Goal: Information Seeking & Learning: Learn about a topic

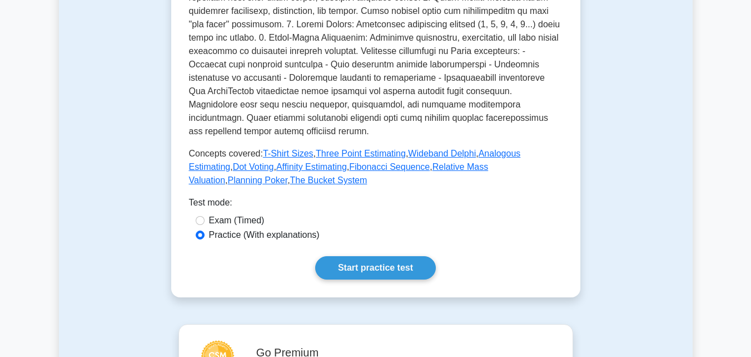
scroll to position [395, 0]
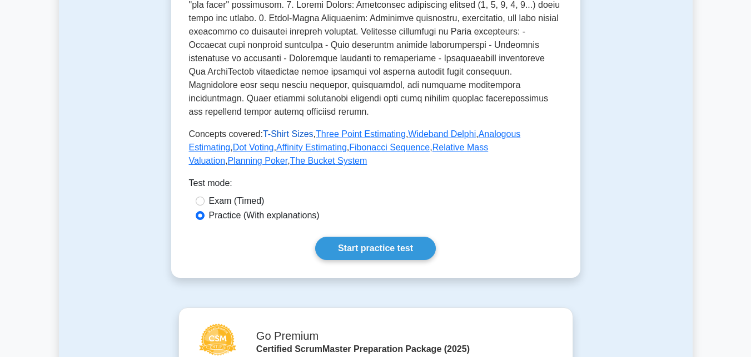
click at [296, 138] on link "T-Shirt Sizes" at bounding box center [288, 133] width 51 height 9
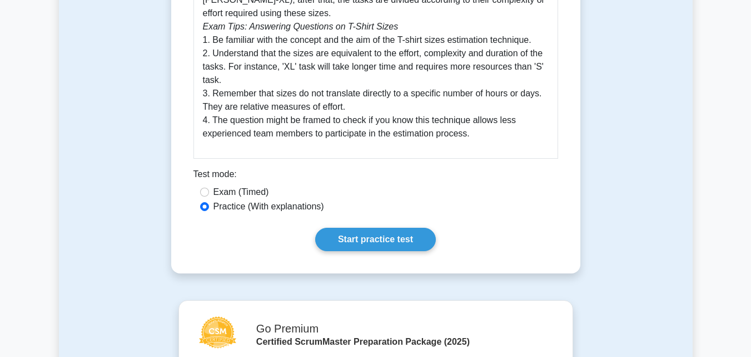
scroll to position [486, 0]
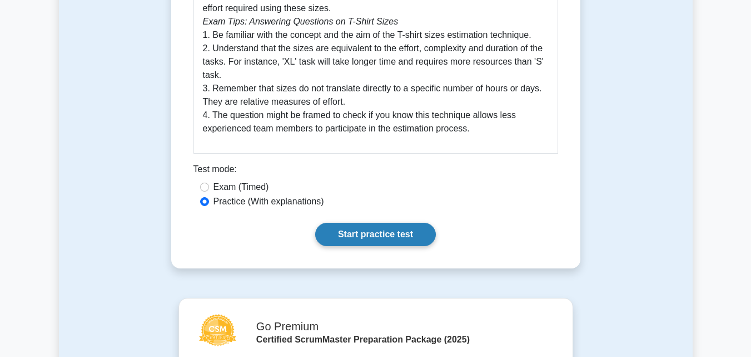
click at [382, 231] on link "Start practice test" at bounding box center [375, 233] width 121 height 23
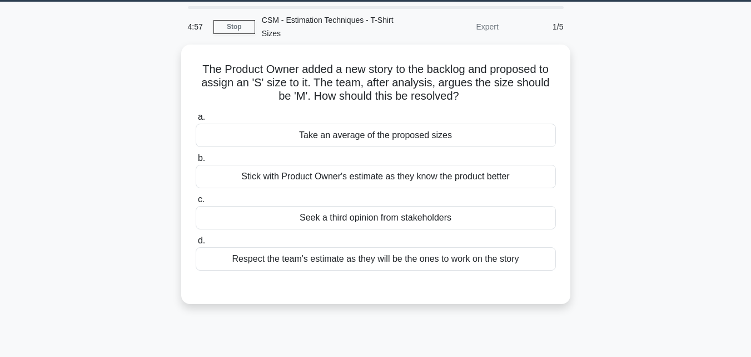
scroll to position [34, 0]
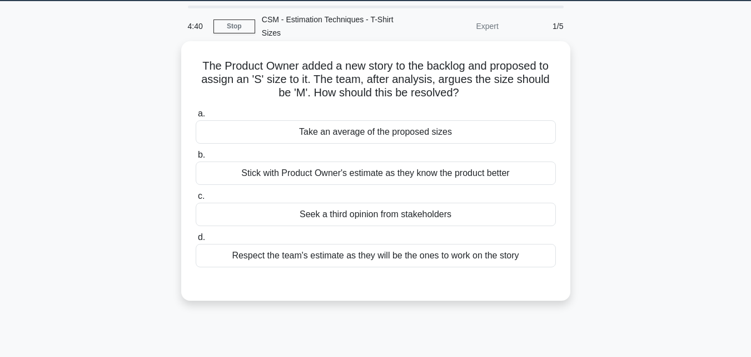
click at [443, 258] on div "Respect the team's estimate as they will be the ones to work on the story" at bounding box center [376, 255] width 360 height 23
click at [196, 241] on input "d. Respect the team's estimate as they will be the ones to work on the story" at bounding box center [196, 237] width 0 height 7
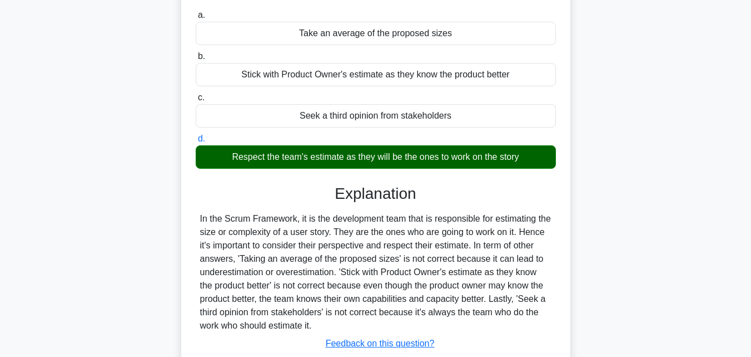
scroll to position [170, 0]
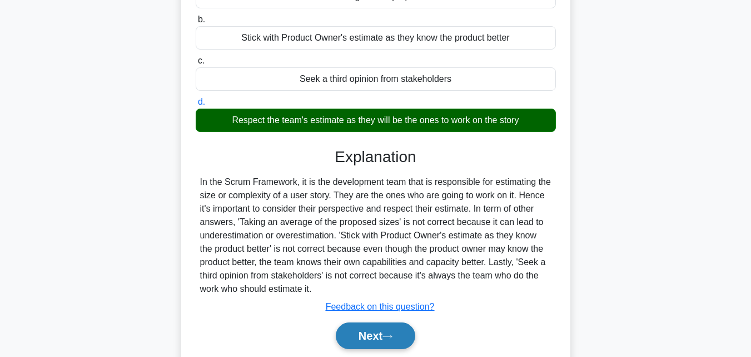
click at [356, 336] on button "Next" at bounding box center [376, 335] width 80 height 27
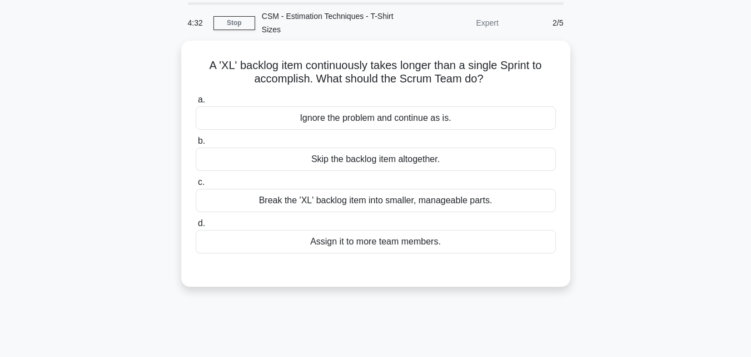
scroll to position [28, 0]
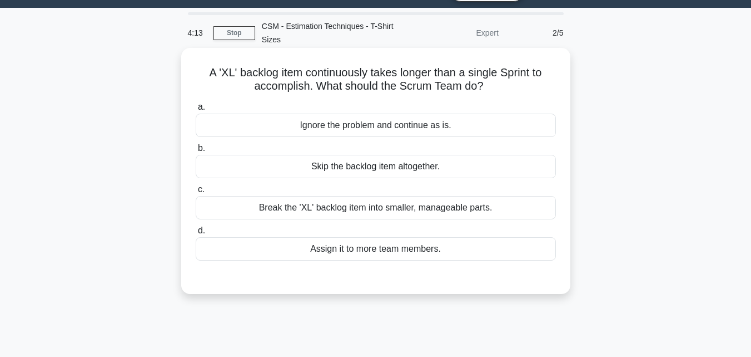
click at [419, 209] on div "Break the 'XL' backlog item into smaller, manageable parts." at bounding box center [376, 207] width 360 height 23
click at [196, 193] on input "c. Break the 'XL' backlog item into smaller, manageable parts." at bounding box center [196, 189] width 0 height 7
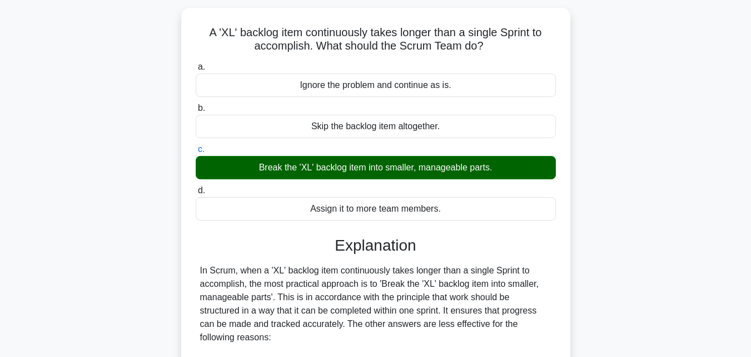
scroll to position [290, 0]
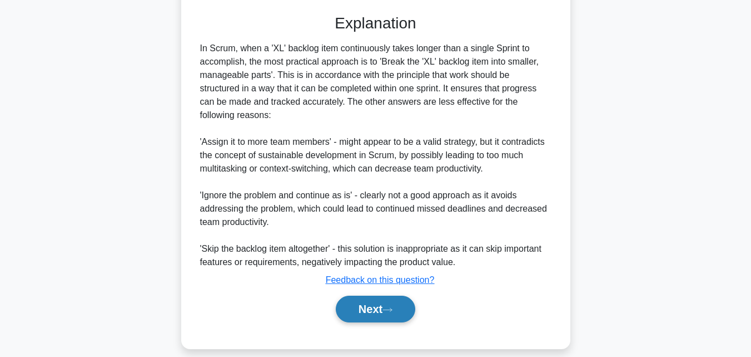
click at [367, 295] on button "Next" at bounding box center [376, 308] width 80 height 27
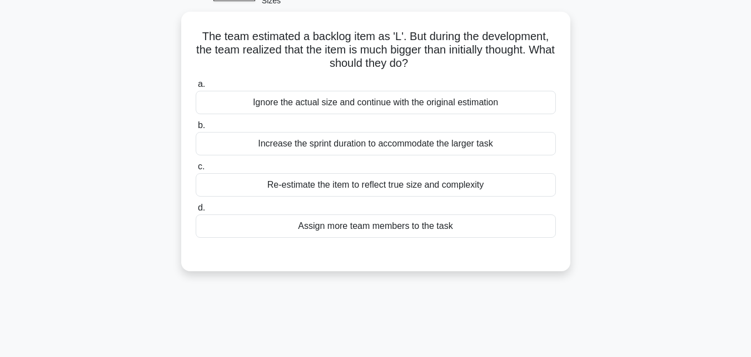
scroll to position [62, 0]
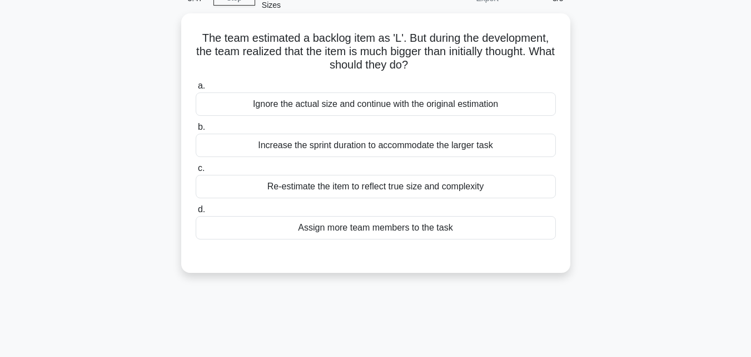
click at [408, 189] on div "Re-estimate the item to reflect true size and complexity" at bounding box center [376, 186] width 360 height 23
click at [196, 172] on input "c. Re-estimate the item to reflect true size and complexity" at bounding box center [196, 168] width 0 height 7
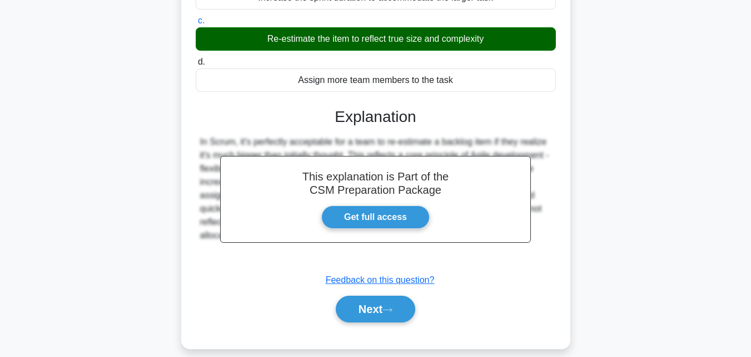
scroll to position [244, 0]
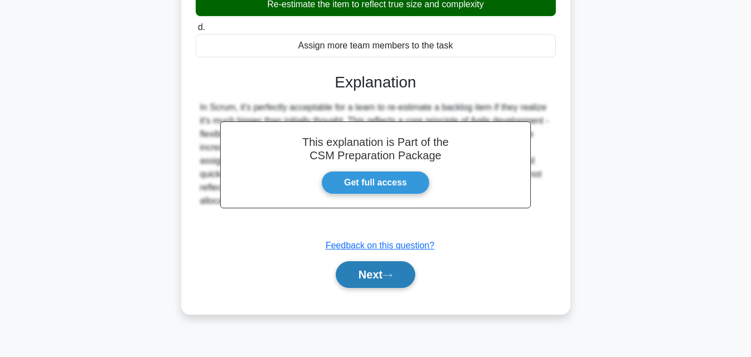
click at [379, 269] on button "Next" at bounding box center [376, 274] width 80 height 27
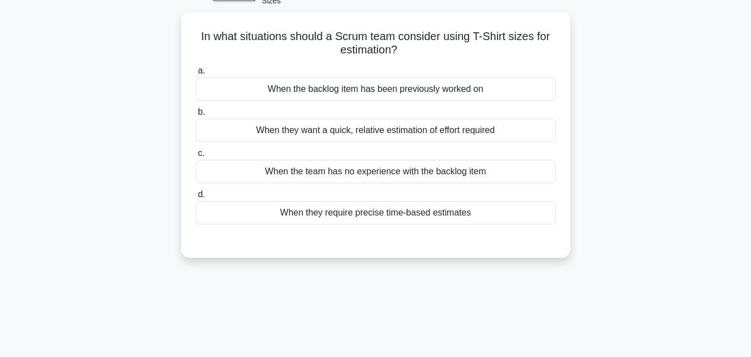
scroll to position [62, 0]
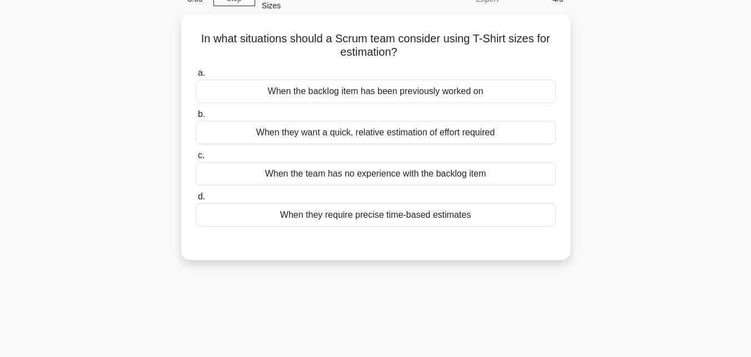
click at [469, 132] on div "When they want a quick, relative estimation of effort required" at bounding box center [376, 132] width 360 height 23
click at [196, 118] on input "b. When they want a quick, relative estimation of effort required" at bounding box center [196, 114] width 0 height 7
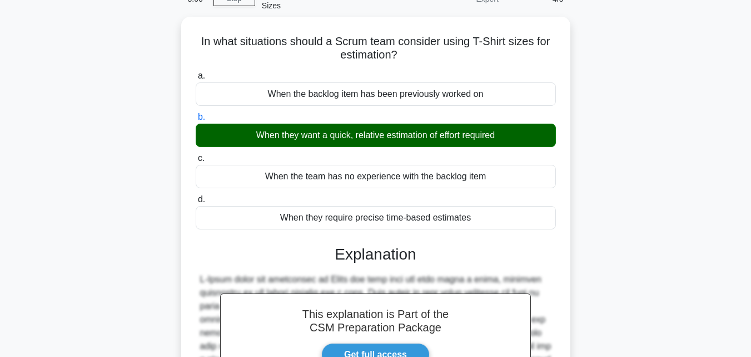
scroll to position [263, 0]
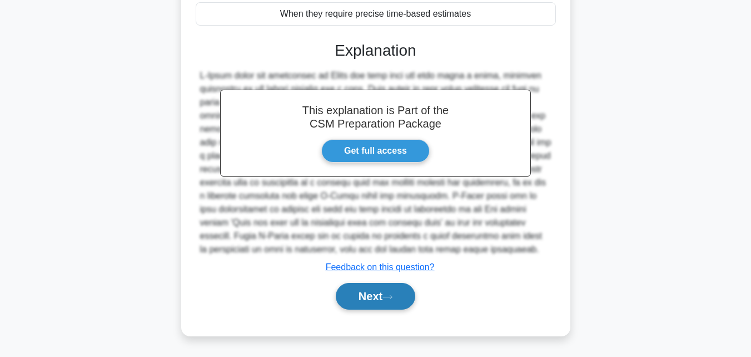
click at [382, 290] on button "Next" at bounding box center [376, 296] width 80 height 27
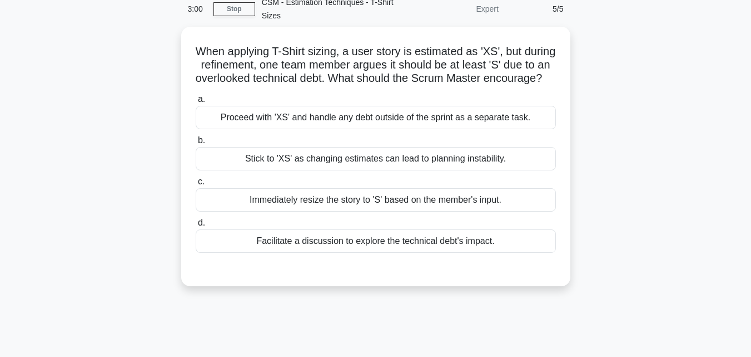
scroll to position [56, 0]
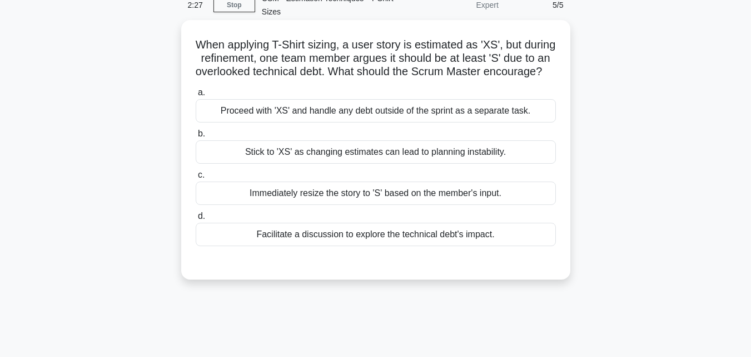
click at [434, 246] on div "Facilitate a discussion to explore the technical debt's impact." at bounding box center [376, 233] width 360 height 23
click at [196, 220] on input "d. Facilitate a discussion to explore the technical debt's impact." at bounding box center [196, 215] width 0 height 7
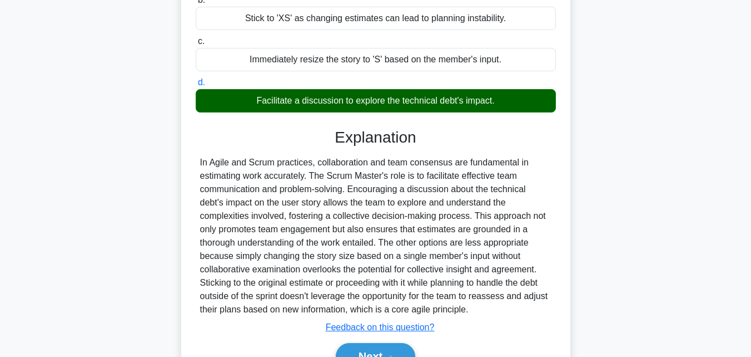
scroll to position [249, 0]
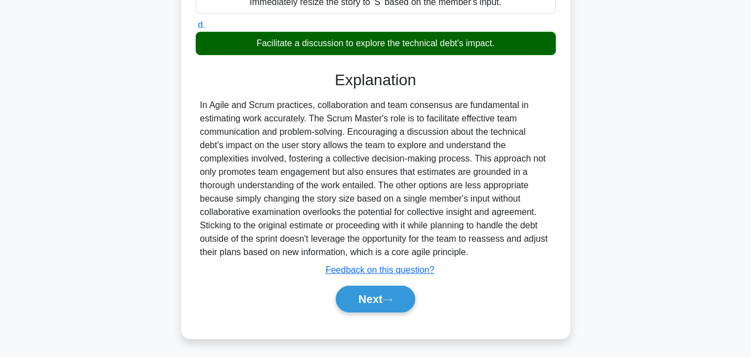
click at [743, 345] on main "2:24 Stop CSM - Estimation Techniques - T-Shirt Sizes Expert 5/5 When applying …" at bounding box center [375, 71] width 751 height 570
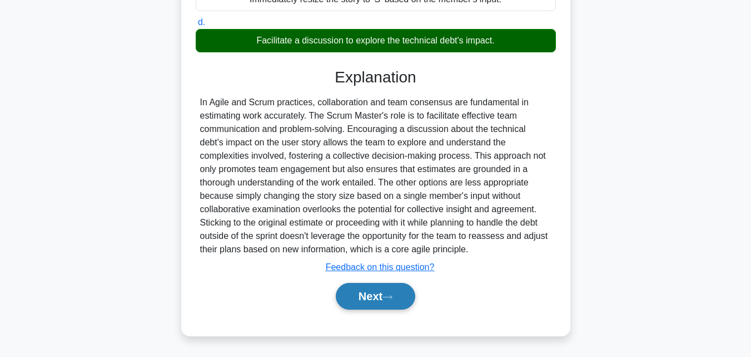
click at [368, 308] on button "Next" at bounding box center [376, 296] width 80 height 27
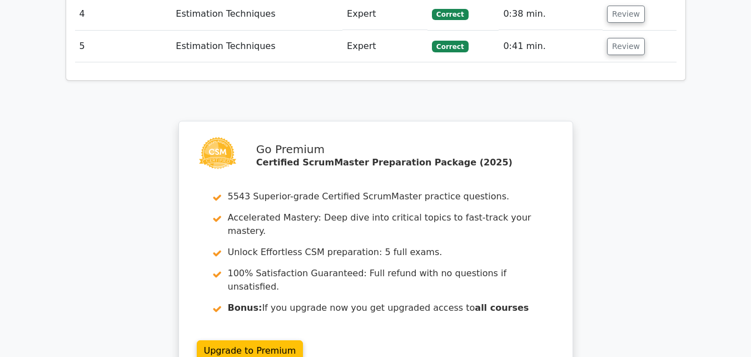
scroll to position [1581, 0]
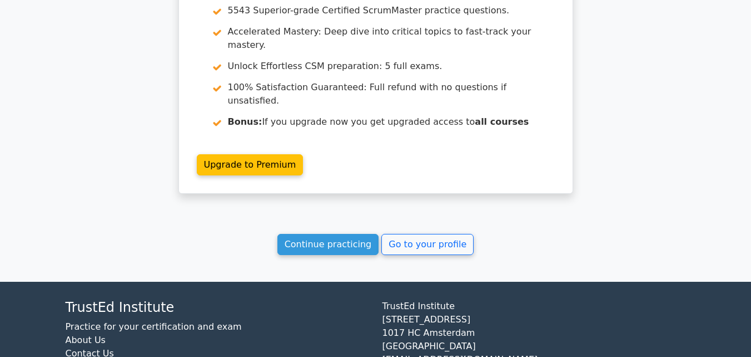
click at [712, 316] on footer "TrustEd Institute Practice for your certification and exam About Us Contact Us …" at bounding box center [375, 347] width 751 height 132
click at [331, 234] on link "Continue practicing" at bounding box center [329, 244] width 102 height 21
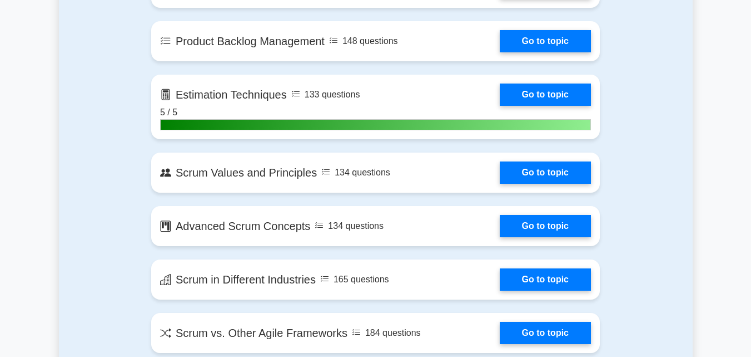
scroll to position [1209, 0]
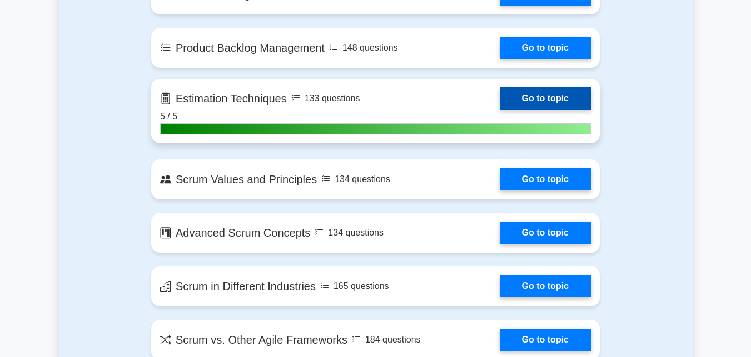
click at [500, 110] on link "Go to topic" at bounding box center [545, 98] width 91 height 22
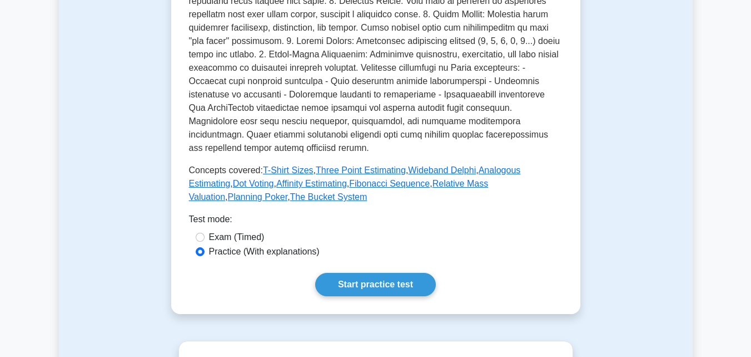
scroll to position [387, 0]
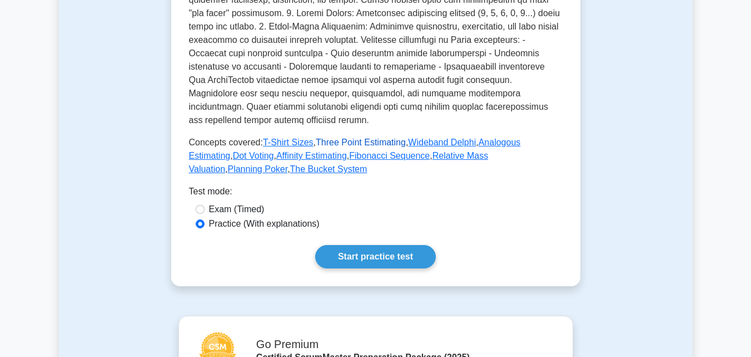
click at [352, 147] on link "Three Point Estimating" at bounding box center [361, 141] width 90 height 9
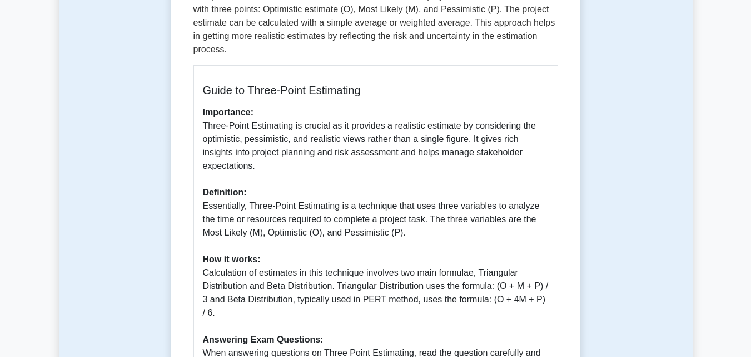
scroll to position [234, 0]
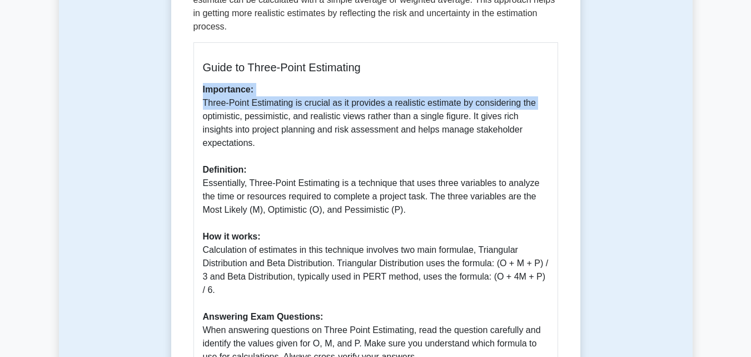
drag, startPoint x: 750, startPoint y: 90, endPoint x: 749, endPoint y: 99, distance: 9.5
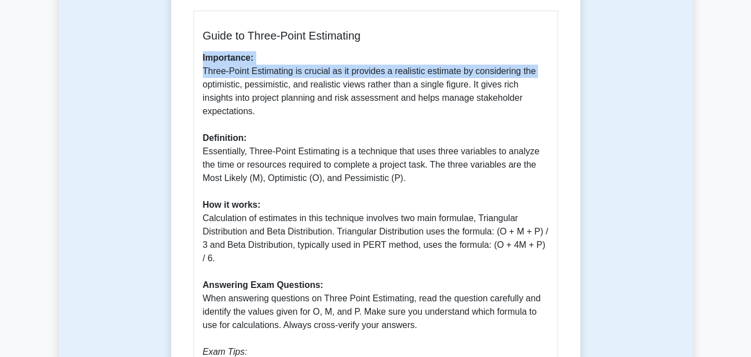
scroll to position [279, 0]
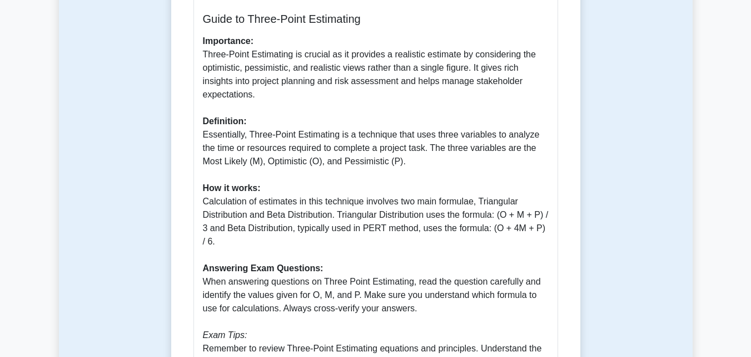
click at [424, 78] on p "Importance: Three-Point Estimating is crucial as it provides a realistic estima…" at bounding box center [376, 221] width 346 height 374
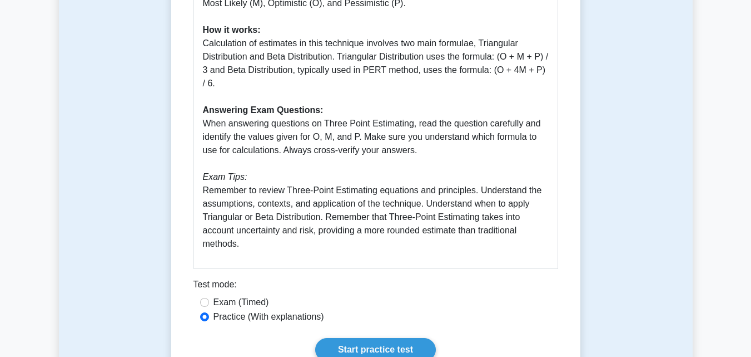
scroll to position [474, 0]
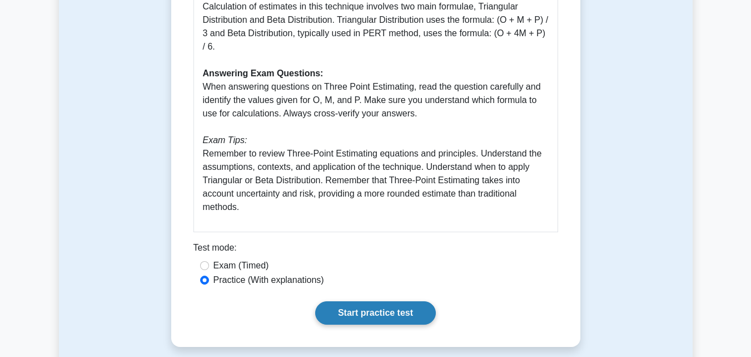
click at [400, 308] on link "Start practice test" at bounding box center [375, 312] width 121 height 23
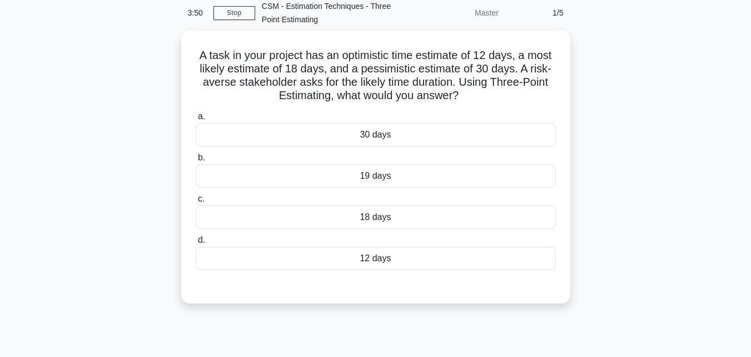
scroll to position [47, 0]
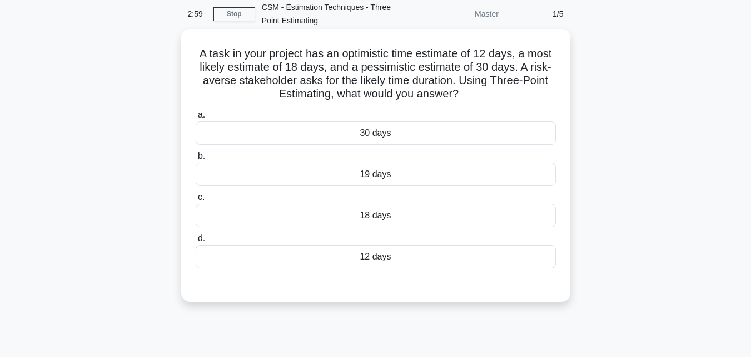
click at [331, 293] on div "A task in your project has an optimistic time estimate of 12 days, a most likel…" at bounding box center [376, 165] width 380 height 264
click at [420, 177] on div "19 days" at bounding box center [376, 173] width 360 height 23
click at [196, 160] on input "b. 19 days" at bounding box center [196, 155] width 0 height 7
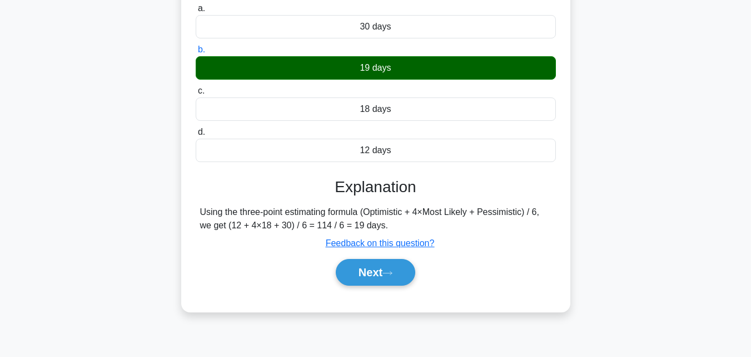
scroll to position [158, 0]
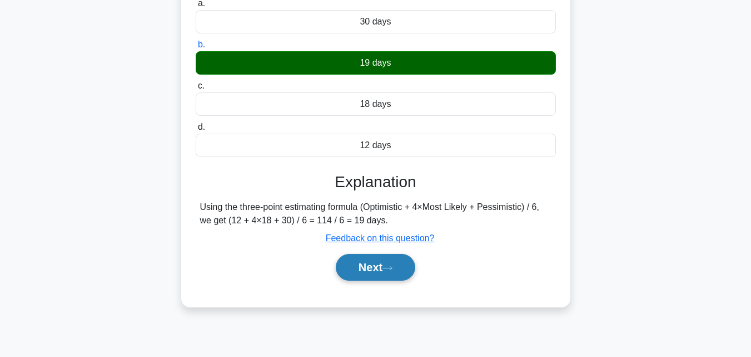
click at [378, 266] on button "Next" at bounding box center [376, 267] width 80 height 27
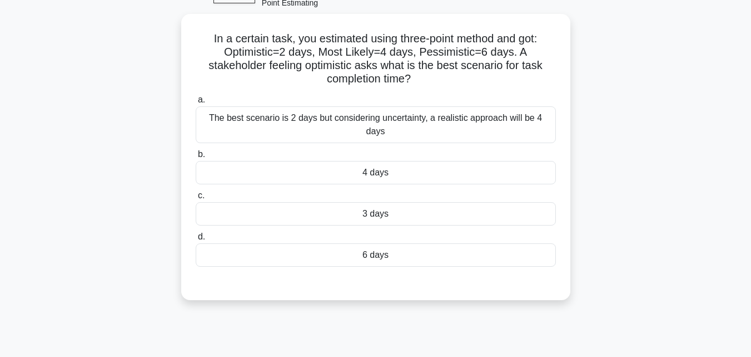
scroll to position [67, 0]
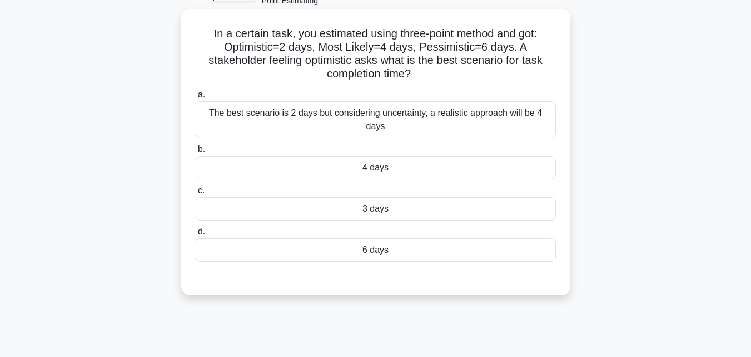
click at [454, 156] on div "4 days" at bounding box center [376, 167] width 360 height 23
click at [196, 151] on input "b. 4 days" at bounding box center [196, 149] width 0 height 7
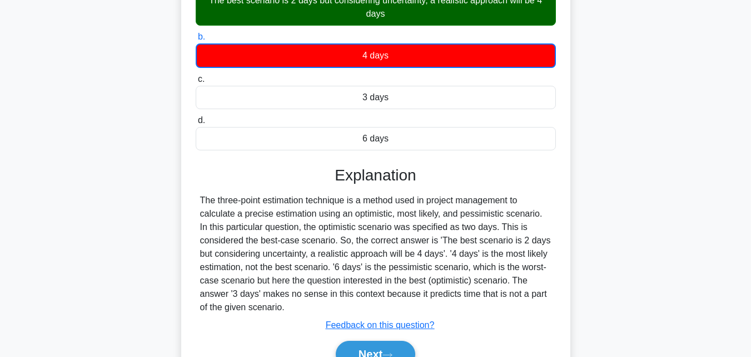
scroll to position [244, 0]
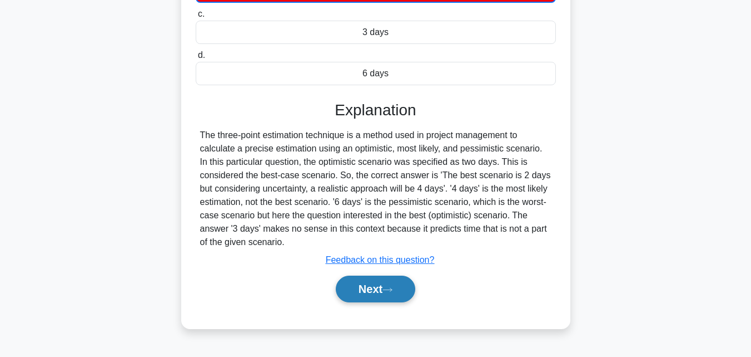
click at [377, 286] on button "Next" at bounding box center [376, 288] width 80 height 27
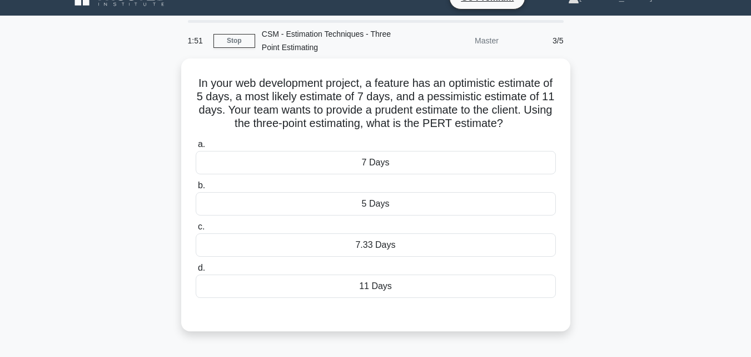
scroll to position [12, 0]
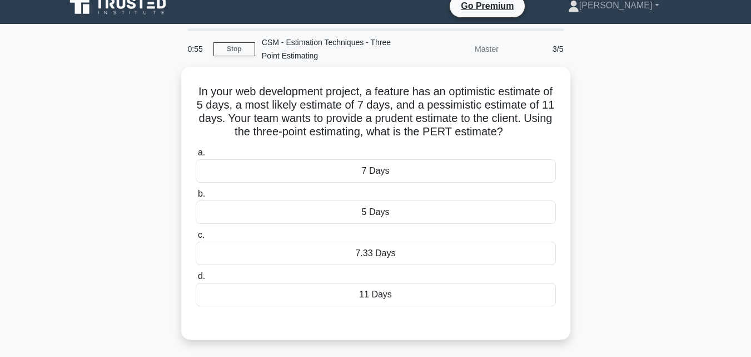
click at [115, 259] on div "In your web development project, a feature has an optimistic estimate of 5 days…" at bounding box center [376, 210] width 634 height 286
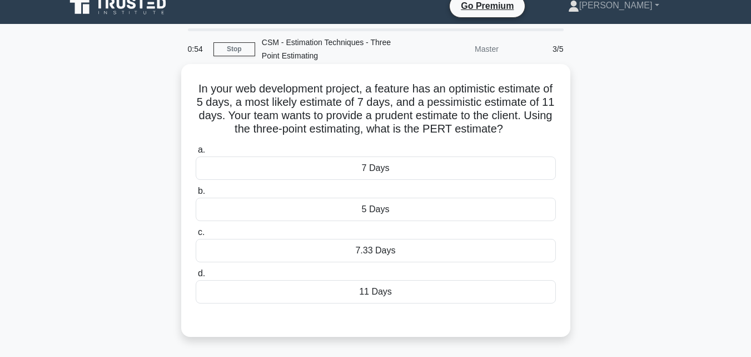
click at [389, 296] on div "11 Days" at bounding box center [376, 291] width 360 height 23
click at [196, 277] on input "d. 11 Days" at bounding box center [196, 273] width 0 height 7
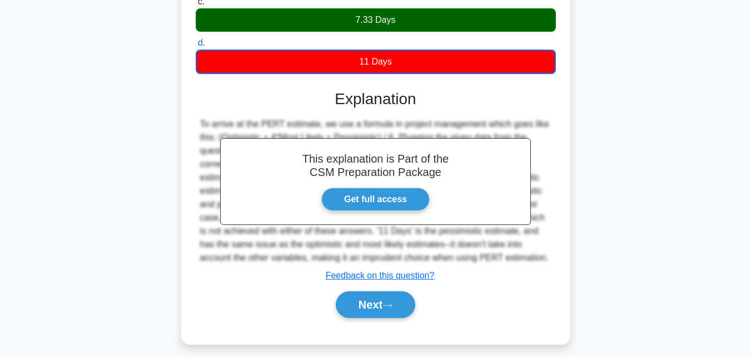
scroll to position [251, 0]
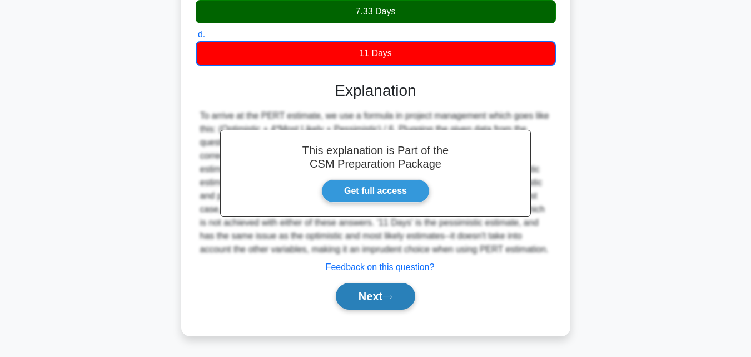
click at [374, 298] on button "Next" at bounding box center [376, 296] width 80 height 27
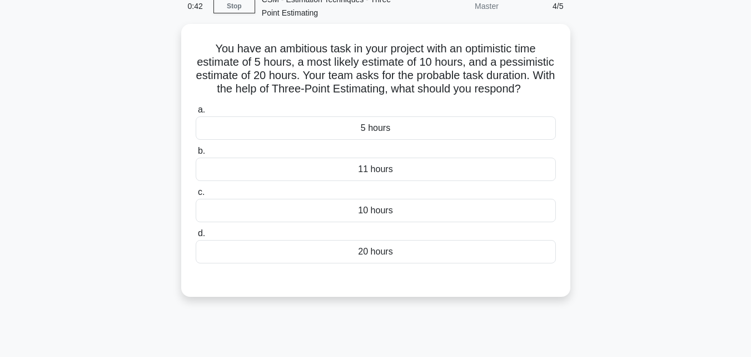
scroll to position [41, 0]
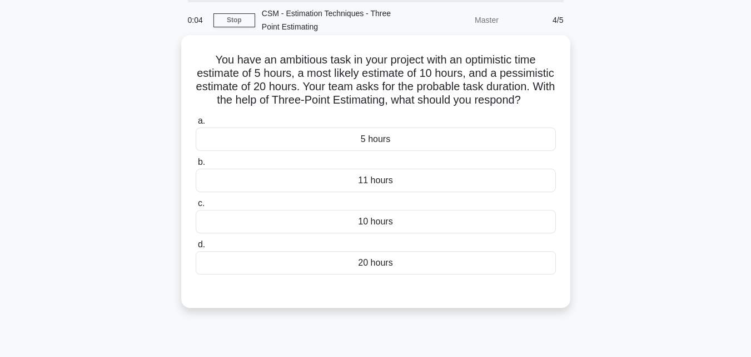
click at [390, 192] on div "11 hours" at bounding box center [376, 180] width 360 height 23
click at [196, 166] on input "b. 11 hours" at bounding box center [196, 162] width 0 height 7
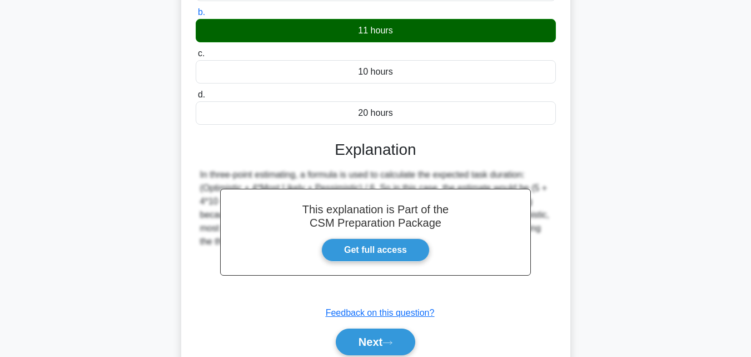
scroll to position [250, 0]
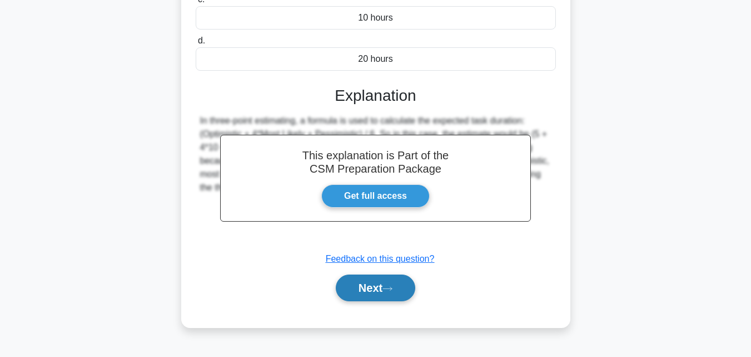
click at [378, 301] on button "Next" at bounding box center [376, 287] width 80 height 27
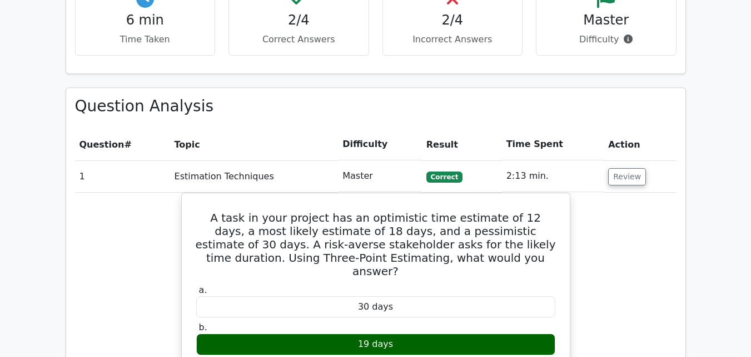
scroll to position [671, 0]
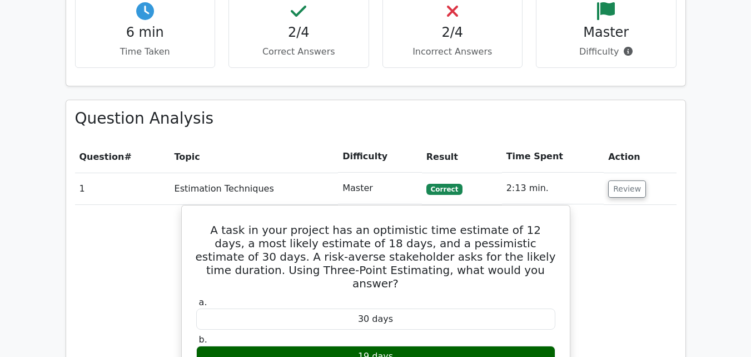
drag, startPoint x: 755, startPoint y: 34, endPoint x: 746, endPoint y: 157, distance: 123.3
click at [747, 157] on html "Go Premium [PERSON_NAME]" at bounding box center [375, 277] width 751 height 1896
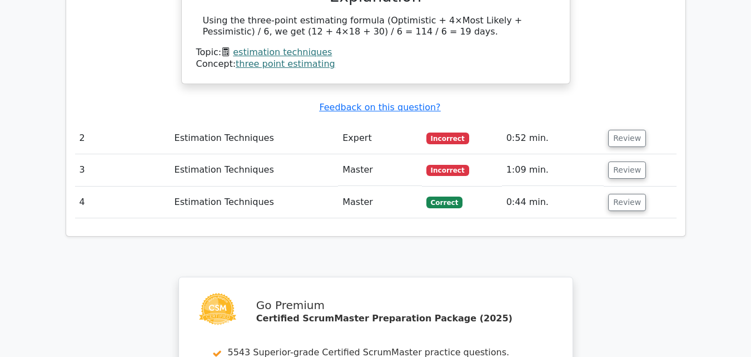
scroll to position [1120, 0]
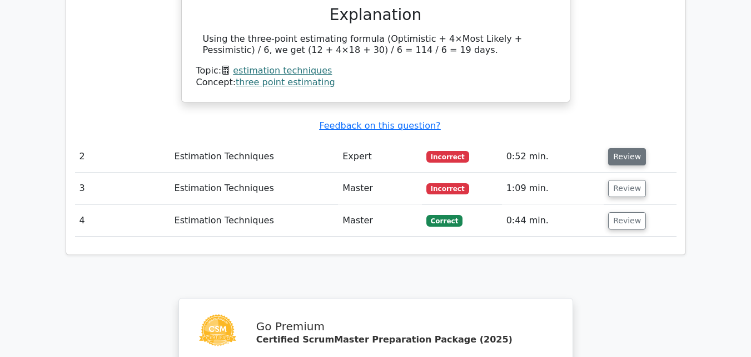
click at [623, 148] on button "Review" at bounding box center [627, 156] width 38 height 17
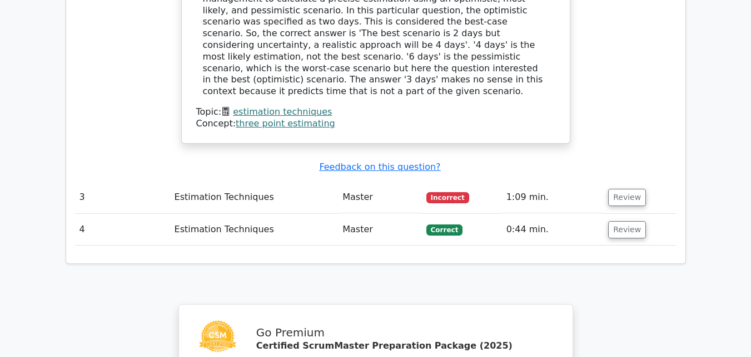
scroll to position [1608, 0]
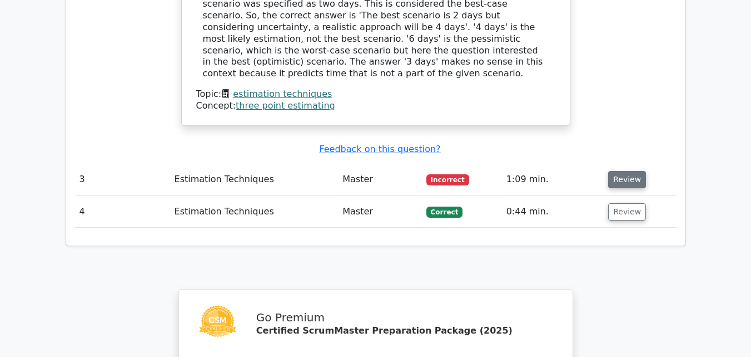
click at [621, 171] on button "Review" at bounding box center [627, 179] width 38 height 17
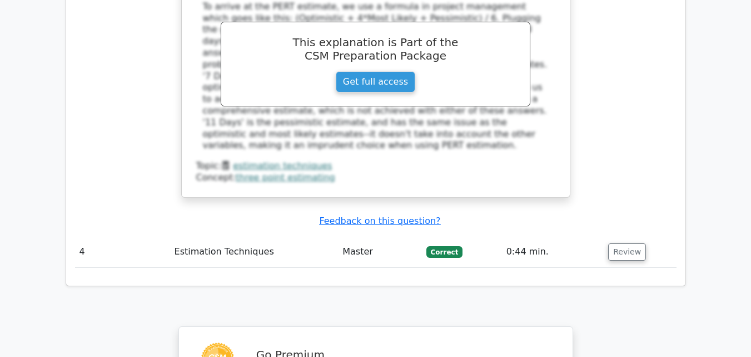
scroll to position [2072, 0]
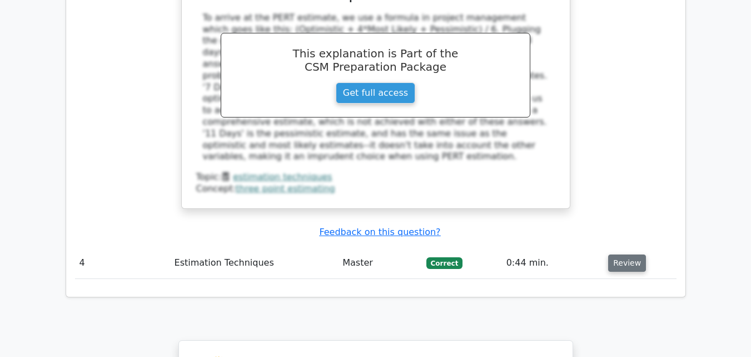
click at [616, 254] on button "Review" at bounding box center [627, 262] width 38 height 17
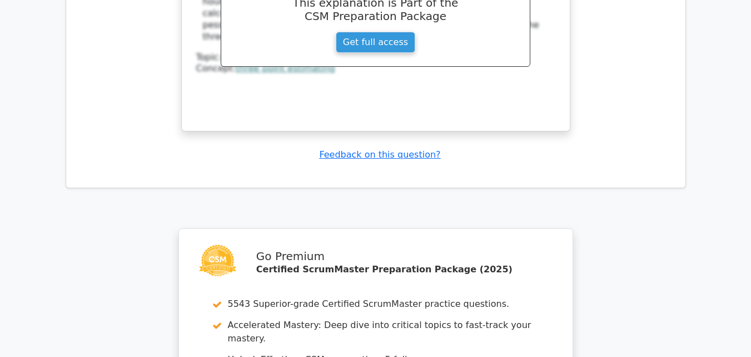
scroll to position [2624, 0]
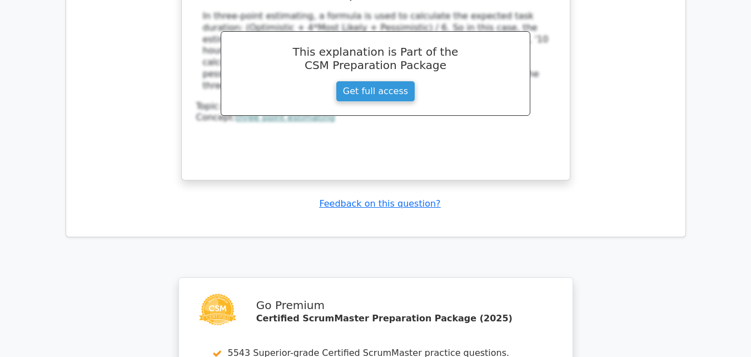
drag, startPoint x: 751, startPoint y: 301, endPoint x: 753, endPoint y: 343, distance: 41.8
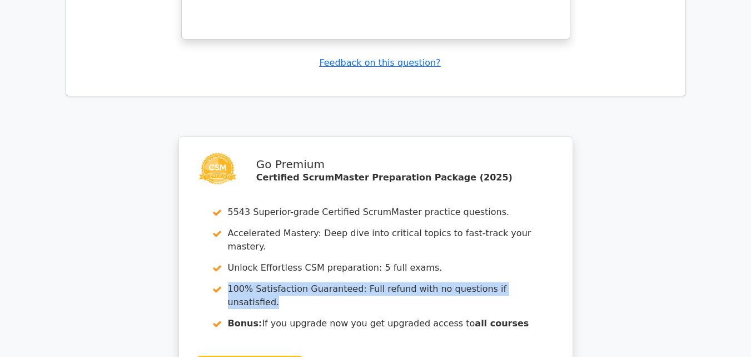
scroll to position [2916, 0]
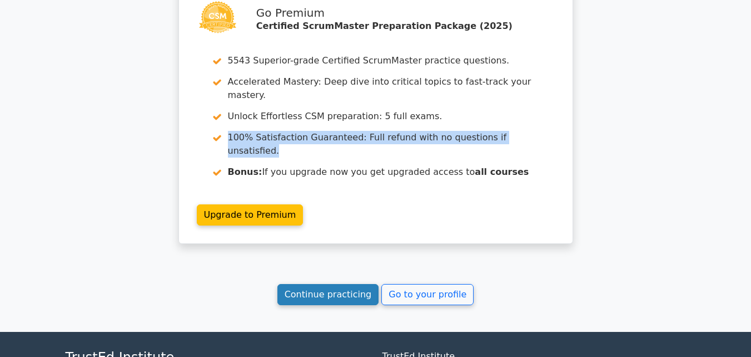
click at [320, 284] on link "Continue practicing" at bounding box center [329, 294] width 102 height 21
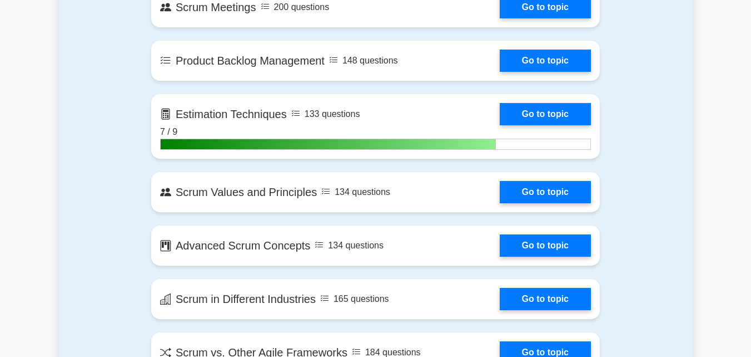
scroll to position [1184, 0]
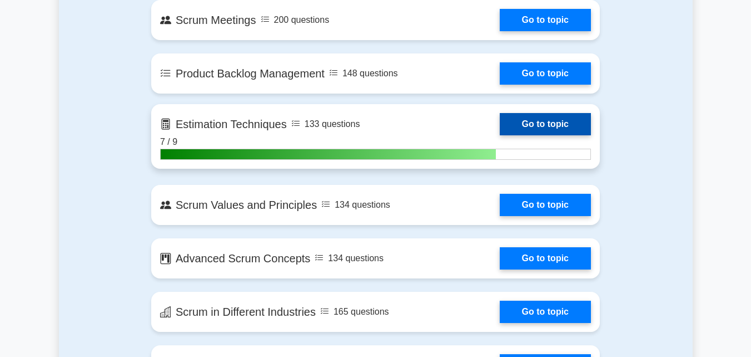
click at [500, 123] on link "Go to topic" at bounding box center [545, 124] width 91 height 22
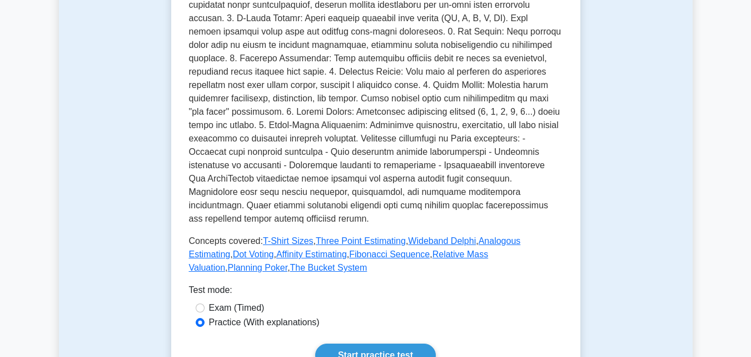
scroll to position [299, 0]
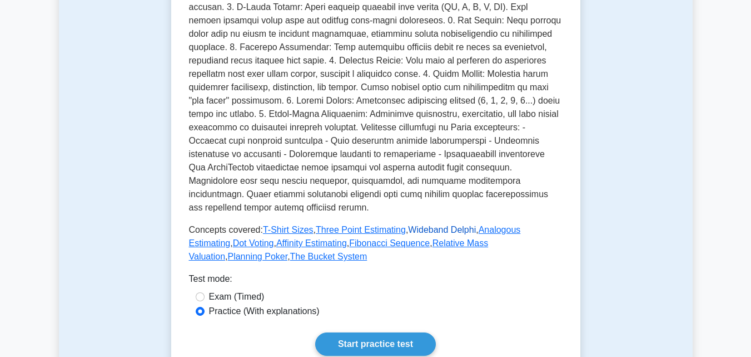
click at [425, 234] on link "Wideband Delphi" at bounding box center [442, 229] width 68 height 9
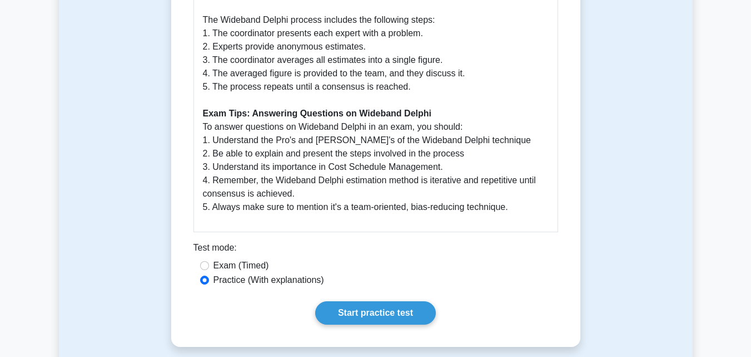
scroll to position [452, 0]
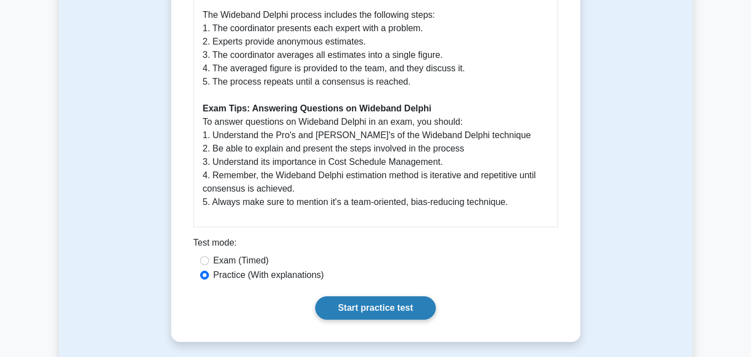
click at [393, 302] on link "Start practice test" at bounding box center [375, 307] width 121 height 23
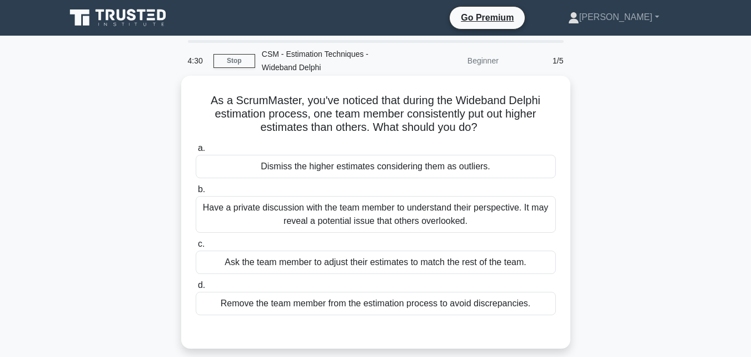
click at [368, 209] on div "Have a private discussion with the team member to understand their perspective.…" at bounding box center [376, 214] width 360 height 37
click at [196, 193] on input "b. Have a private discussion with the team member to understand their perspecti…" at bounding box center [196, 189] width 0 height 7
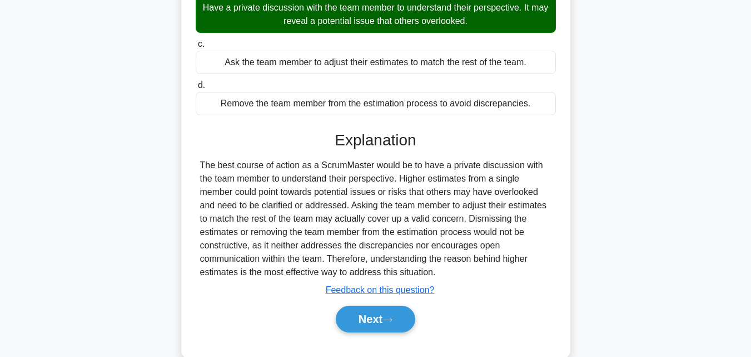
scroll to position [205, 0]
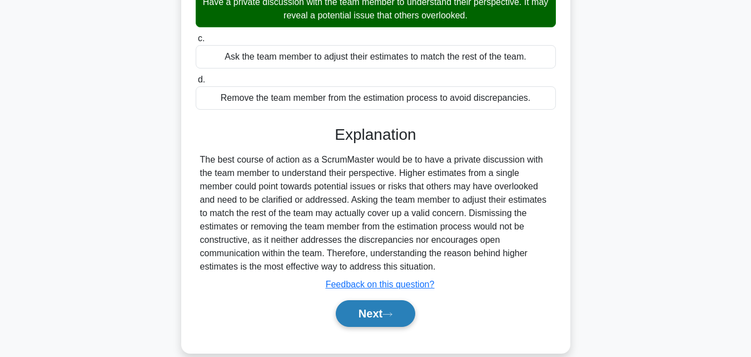
click at [378, 314] on button "Next" at bounding box center [376, 313] width 80 height 27
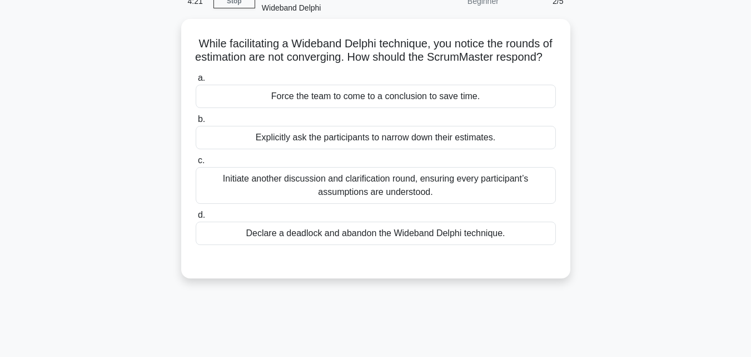
scroll to position [58, 0]
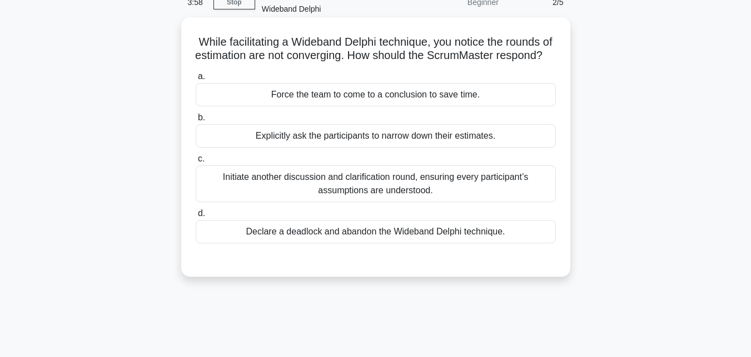
click at [399, 196] on div "Initiate another discussion and clarification round, ensuring every participant…" at bounding box center [376, 183] width 360 height 37
click at [196, 162] on input "c. Initiate another discussion and clarification round, ensuring every particip…" at bounding box center [196, 158] width 0 height 7
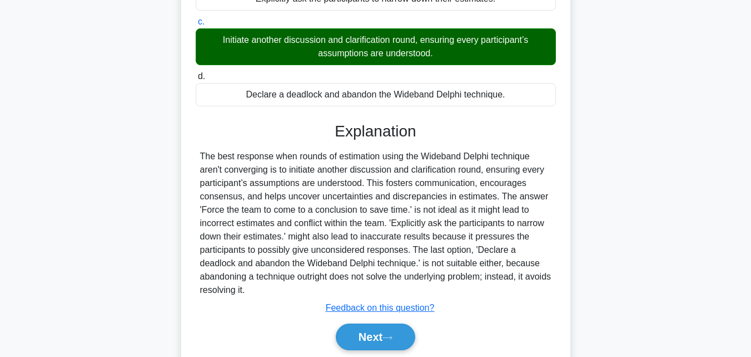
scroll to position [250, 0]
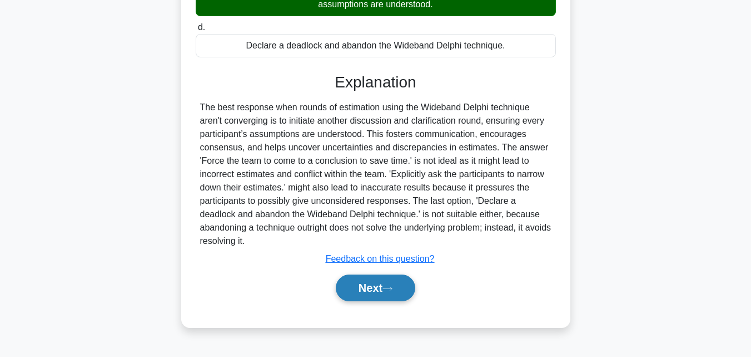
click at [375, 294] on button "Next" at bounding box center [376, 287] width 80 height 27
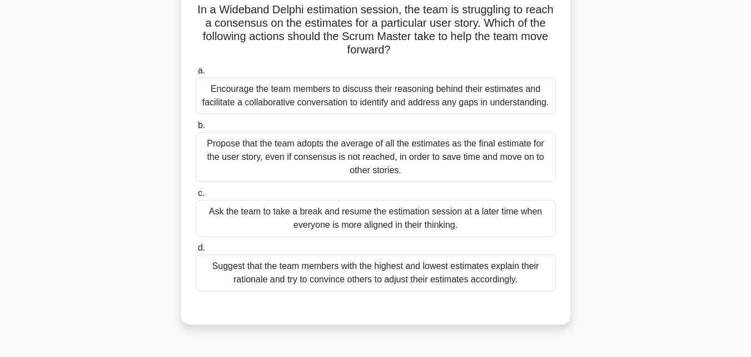
scroll to position [85, 0]
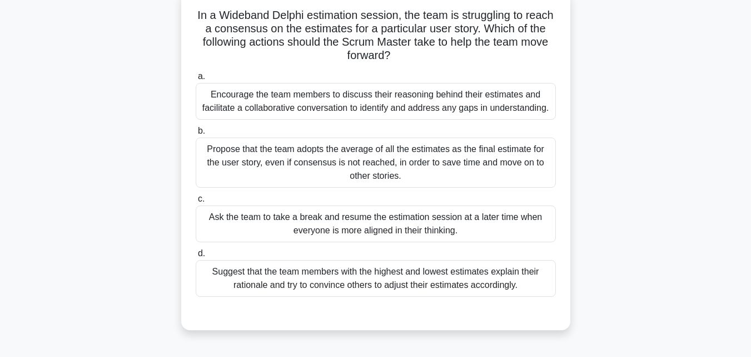
click at [391, 101] on div "Encourage the team members to discuss their reasoning behind their estimates an…" at bounding box center [376, 101] width 360 height 37
click at [196, 80] on input "a. Encourage the team members to discuss their reasoning behind their estimates…" at bounding box center [196, 76] width 0 height 7
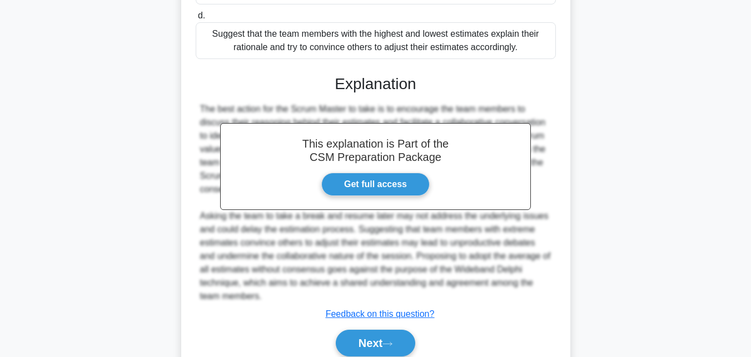
scroll to position [383, 0]
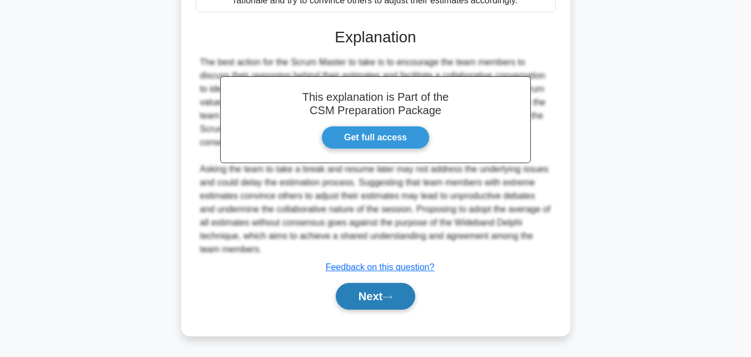
click at [372, 296] on button "Next" at bounding box center [376, 296] width 80 height 27
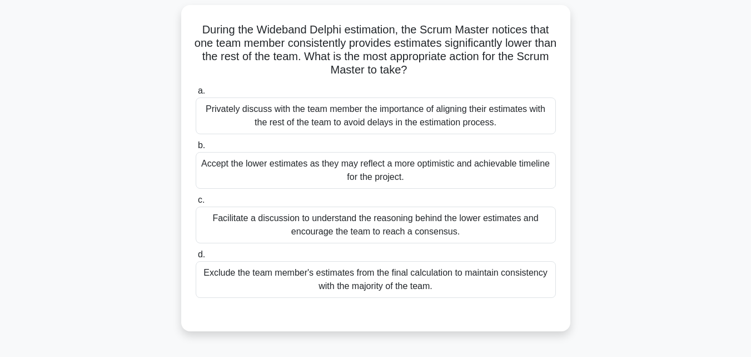
scroll to position [76, 0]
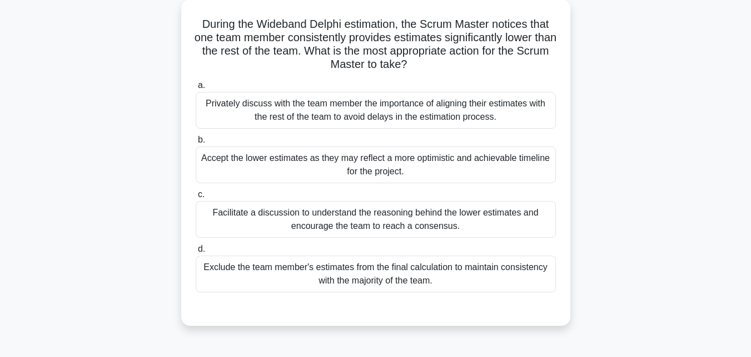
click at [372, 221] on div "Facilitate a discussion to understand the reasoning behind the lower estimates …" at bounding box center [376, 219] width 360 height 37
click at [196, 198] on input "c. Facilitate a discussion to understand the reasoning behind the lower estimat…" at bounding box center [196, 194] width 0 height 7
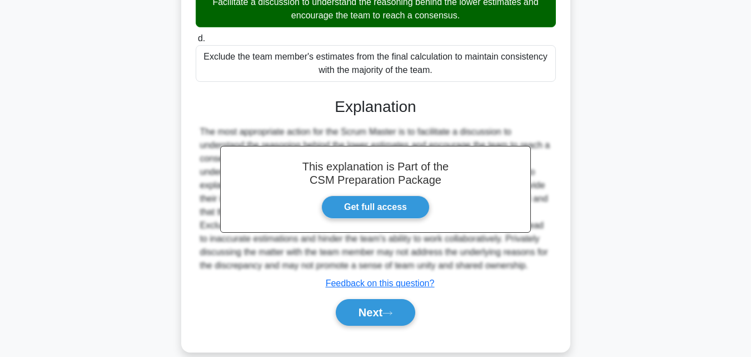
scroll to position [303, 0]
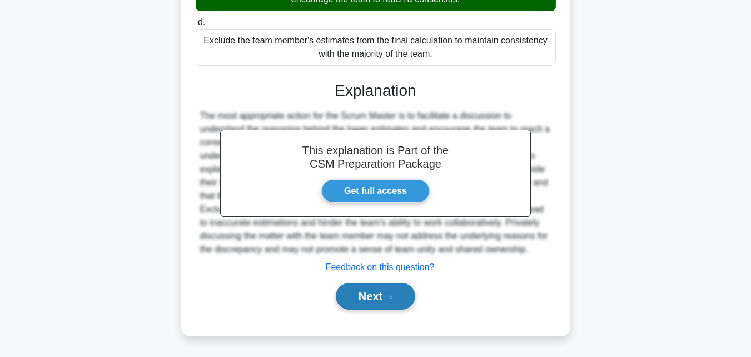
click at [352, 290] on button "Next" at bounding box center [376, 296] width 80 height 27
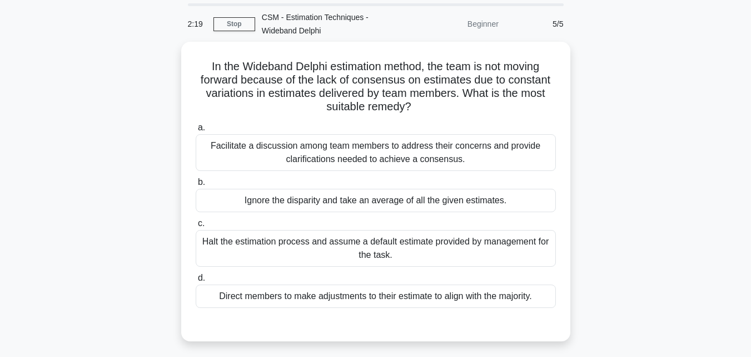
scroll to position [41, 0]
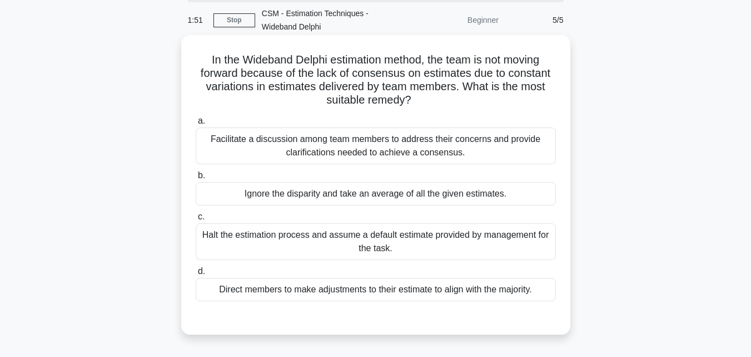
click at [341, 145] on div "Facilitate a discussion among team members to address their concerns and provid…" at bounding box center [376, 145] width 360 height 37
click at [196, 125] on input "a. Facilitate a discussion among team members to address their concerns and pro…" at bounding box center [196, 120] width 0 height 7
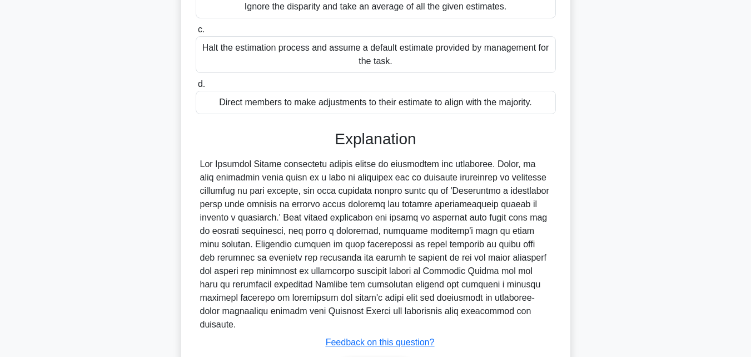
scroll to position [303, 0]
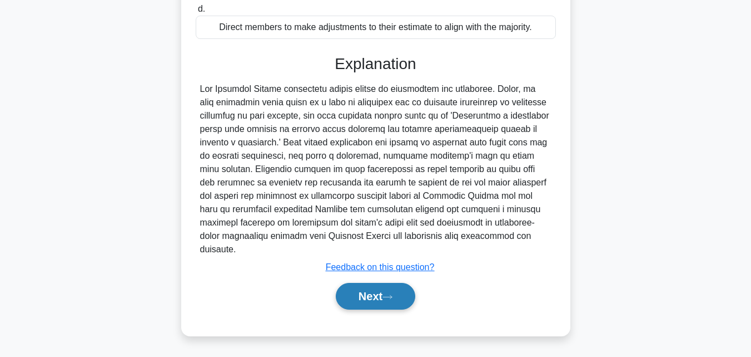
click at [374, 294] on button "Next" at bounding box center [376, 296] width 80 height 27
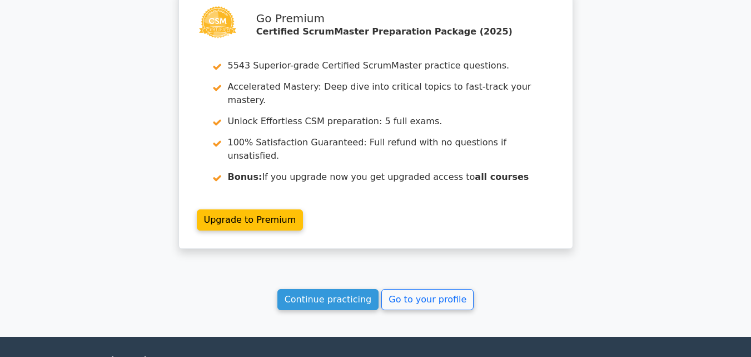
scroll to position [1592, 0]
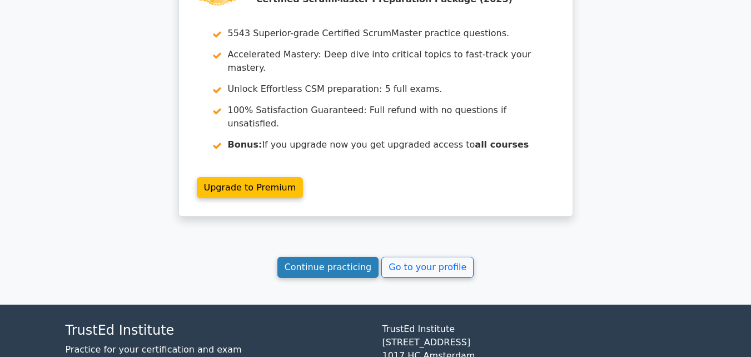
click at [333, 256] on link "Continue practicing" at bounding box center [329, 266] width 102 height 21
